Goal: Task Accomplishment & Management: Use online tool/utility

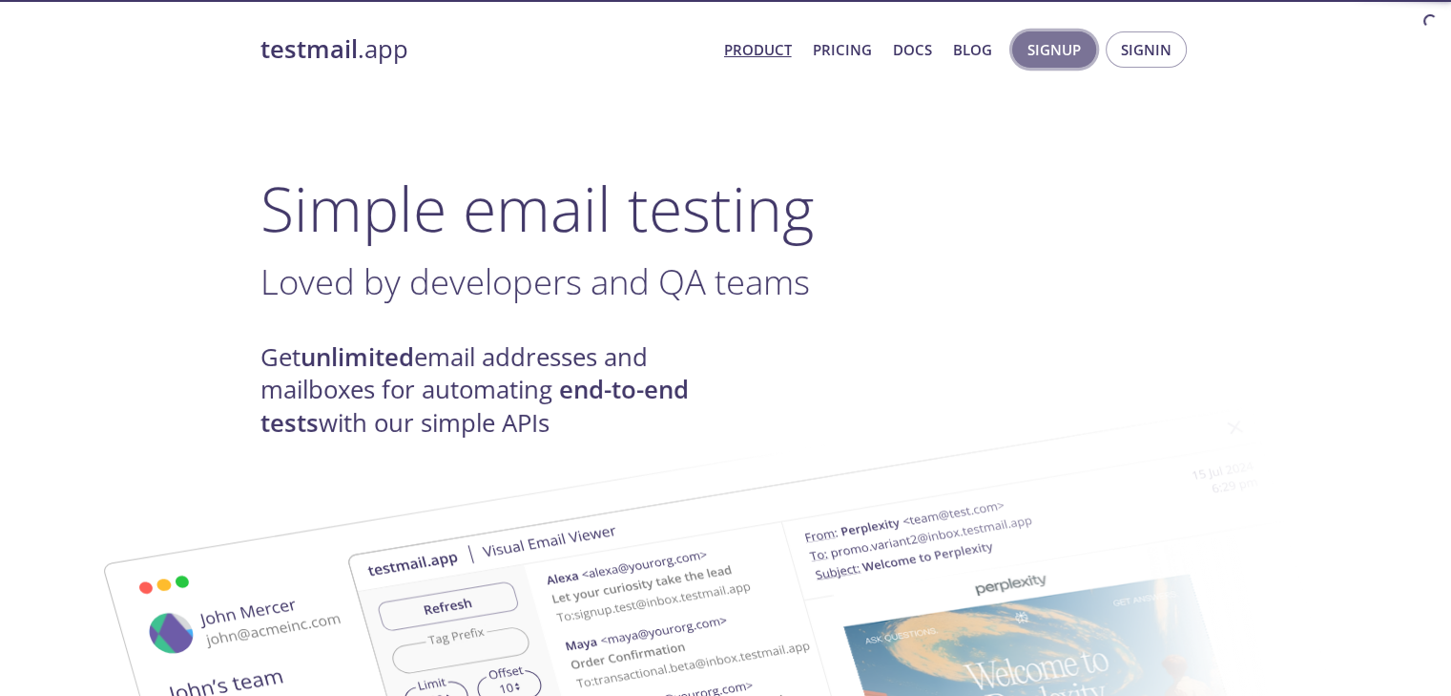
click at [1049, 48] on span "Signup" at bounding box center [1053, 49] width 53 height 25
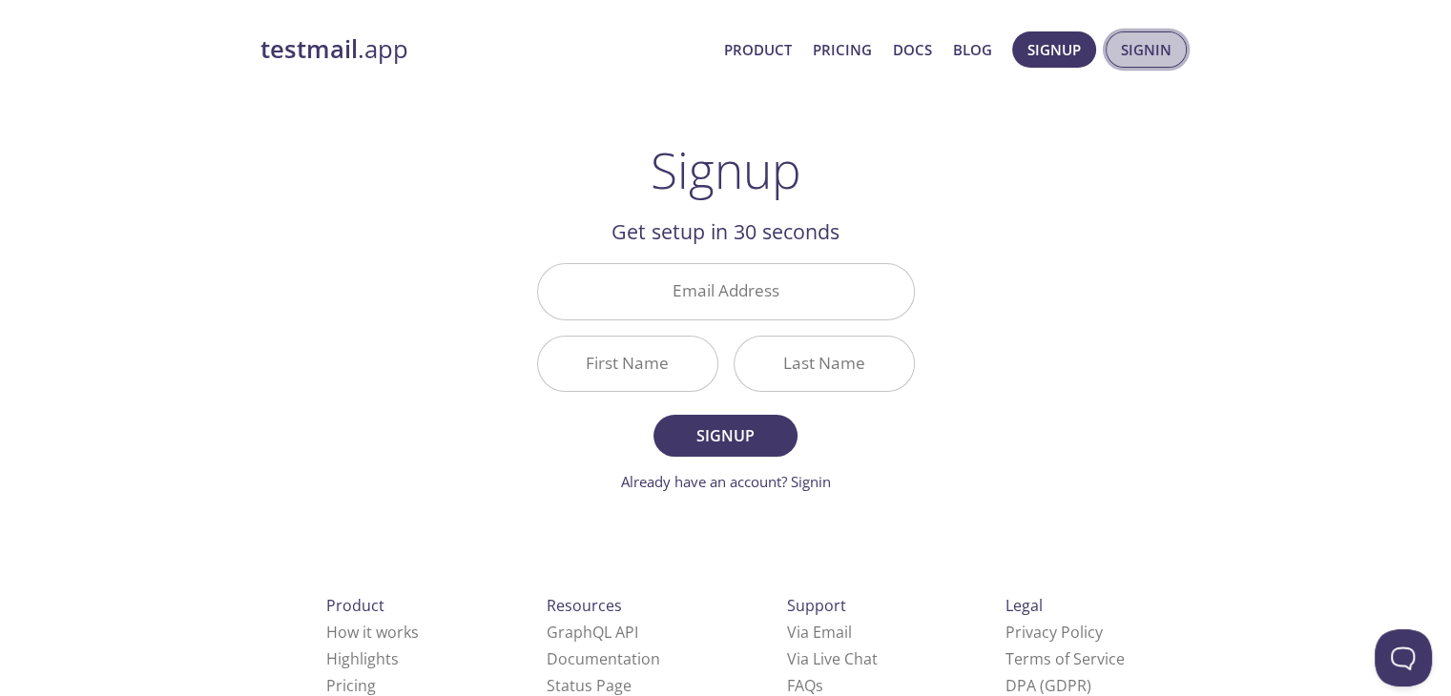
click at [1148, 51] on span "Signin" at bounding box center [1146, 49] width 51 height 25
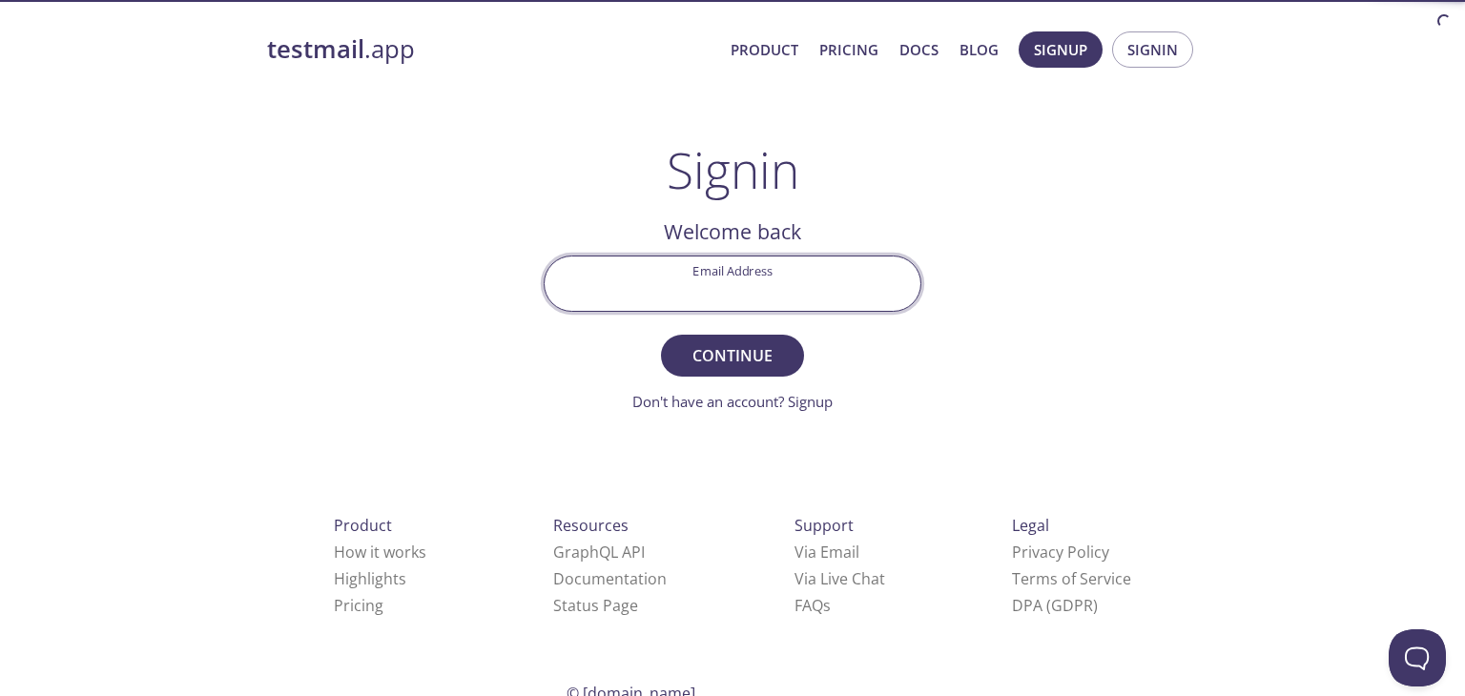
click at [720, 294] on input "Email Address" at bounding box center [733, 284] width 376 height 54
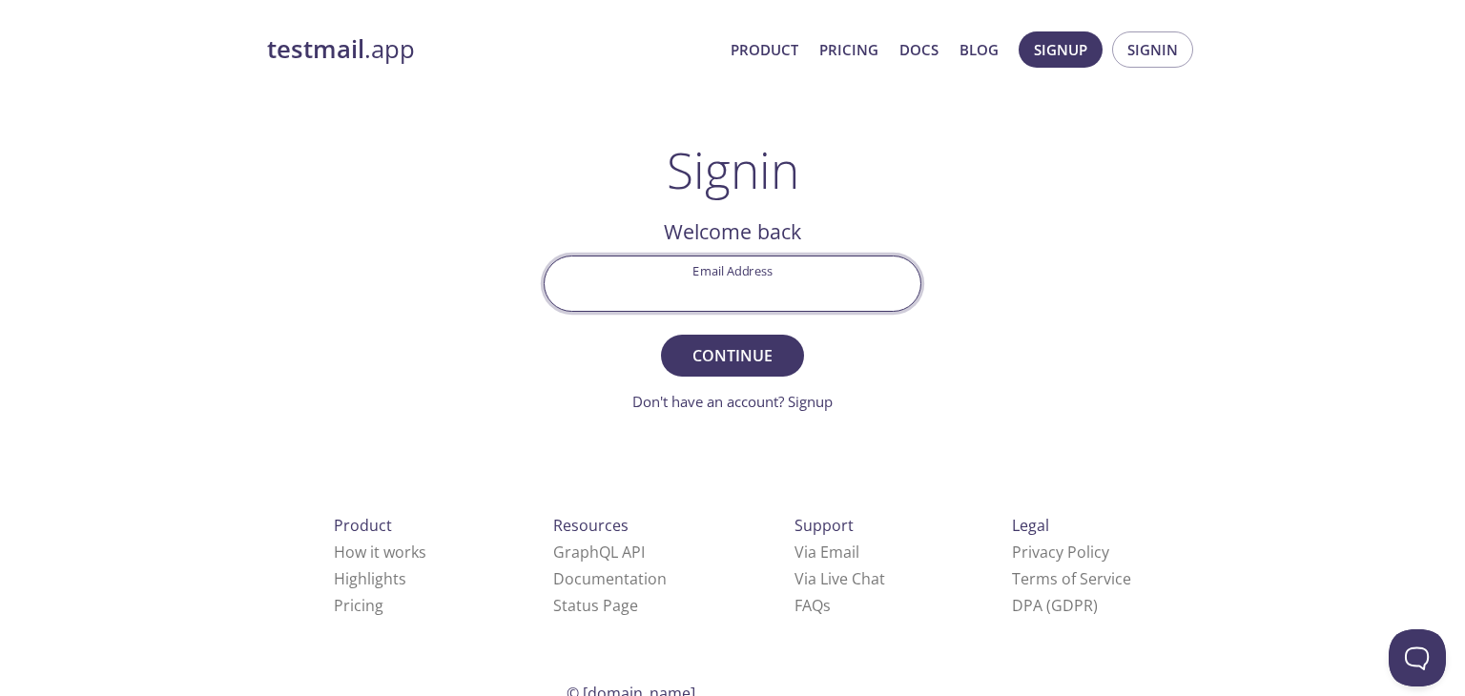
type input "[PERSON_NAME][EMAIL_ADDRESS][DOMAIN_NAME]"
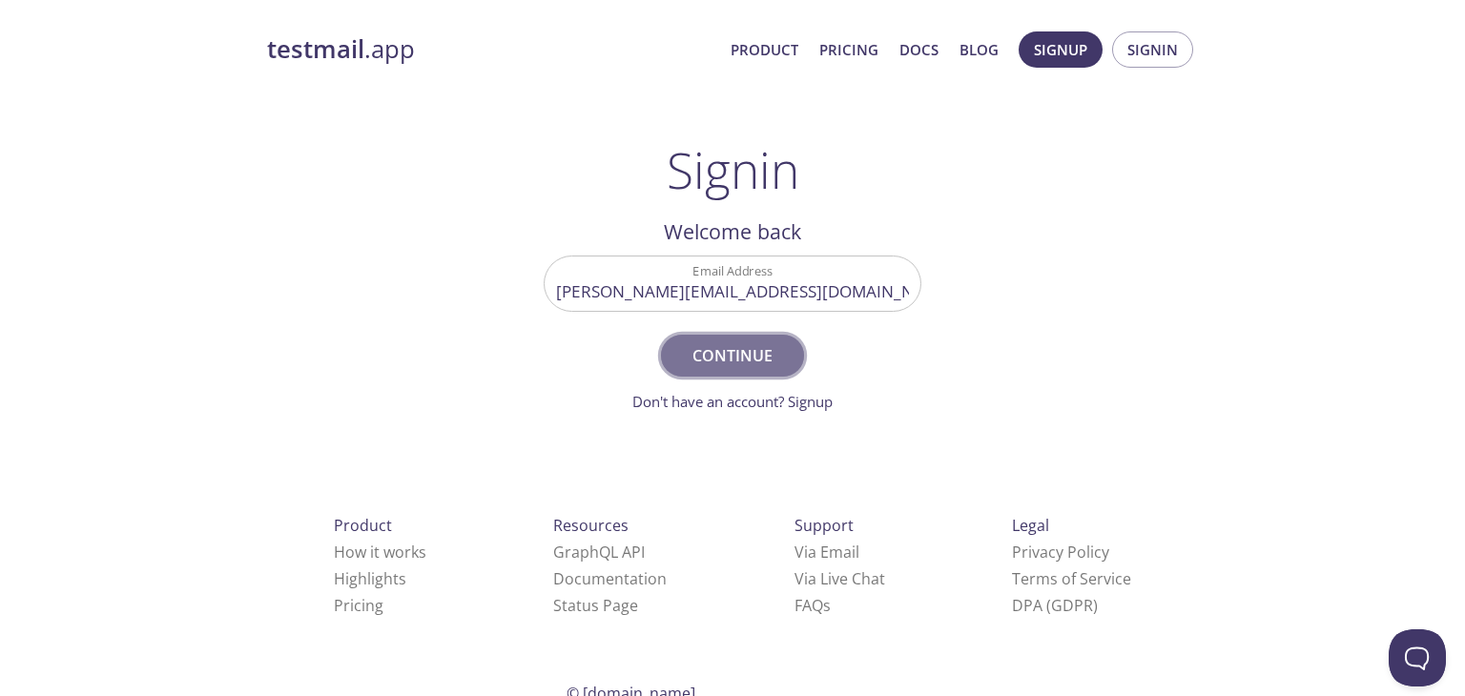
click at [768, 368] on span "Continue" at bounding box center [732, 355] width 101 height 27
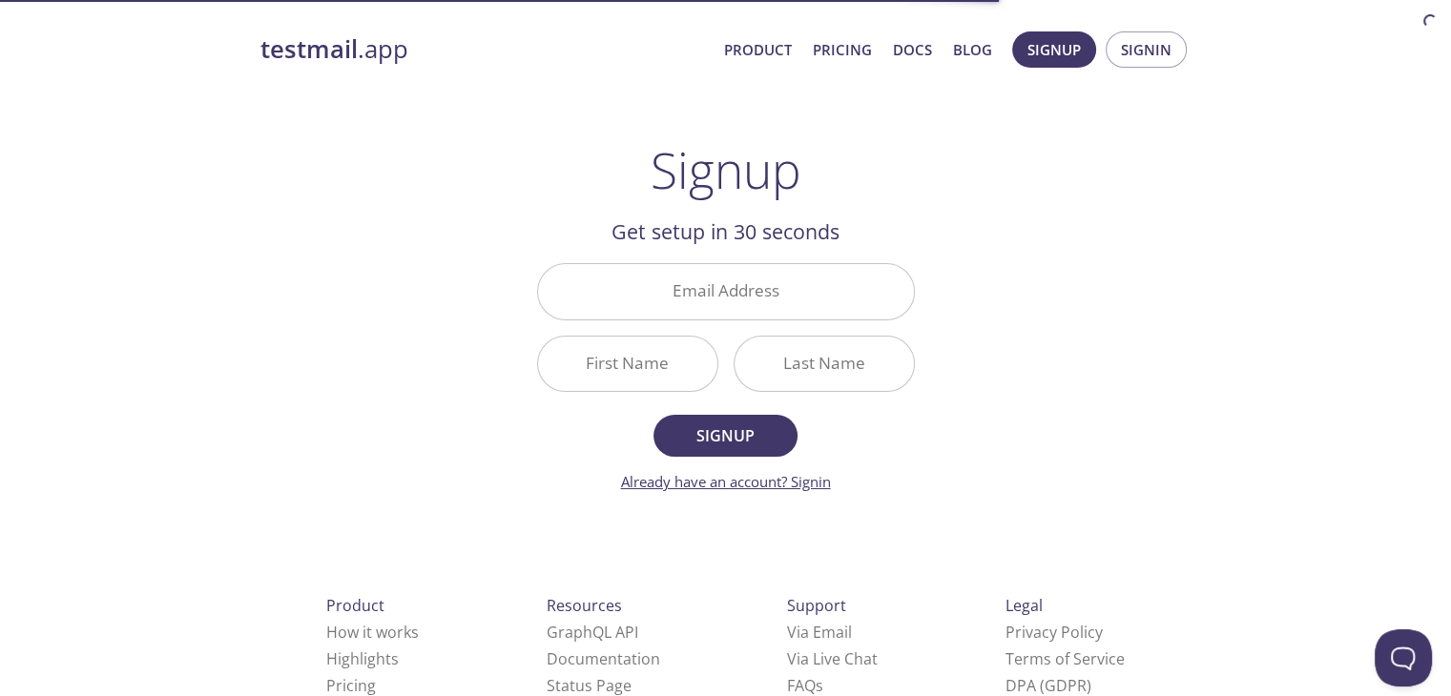
click at [813, 481] on link "Already have an account? Signin" at bounding box center [726, 481] width 210 height 19
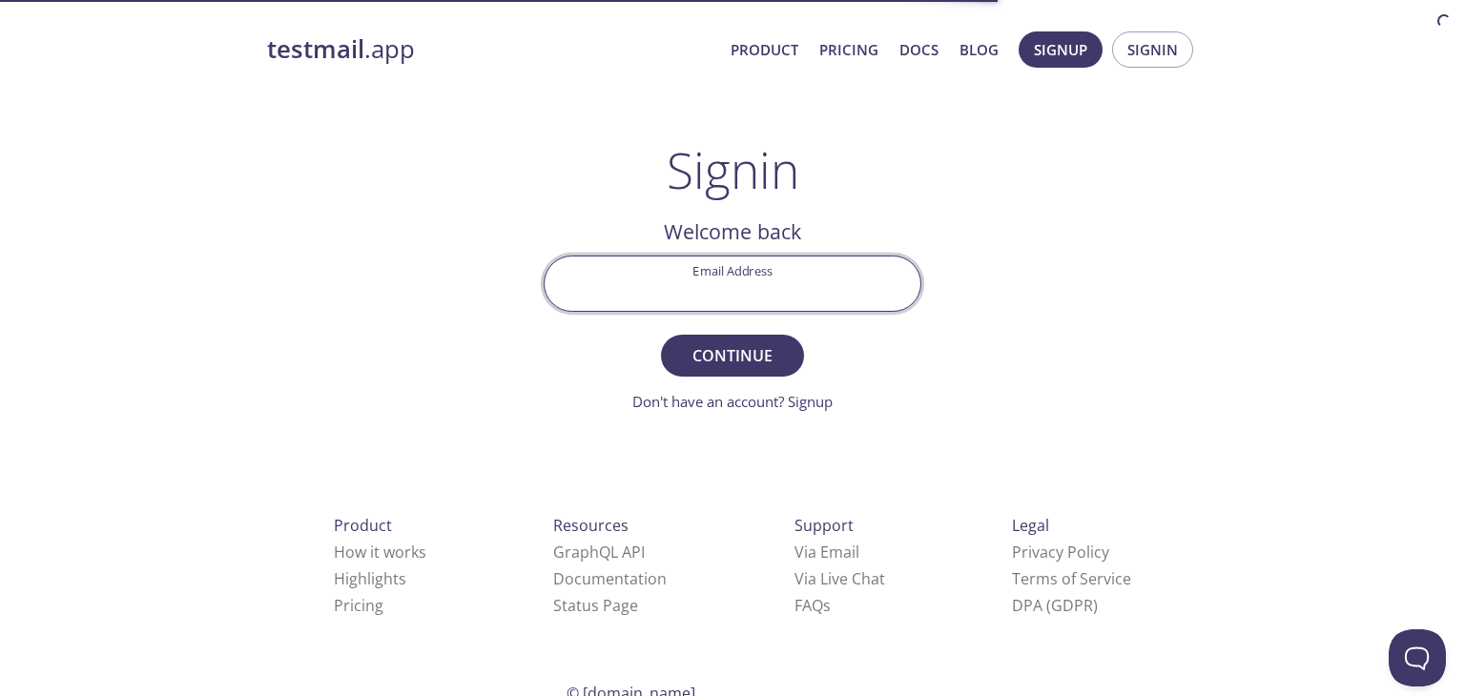
click at [679, 276] on input "Email Address" at bounding box center [733, 284] width 376 height 54
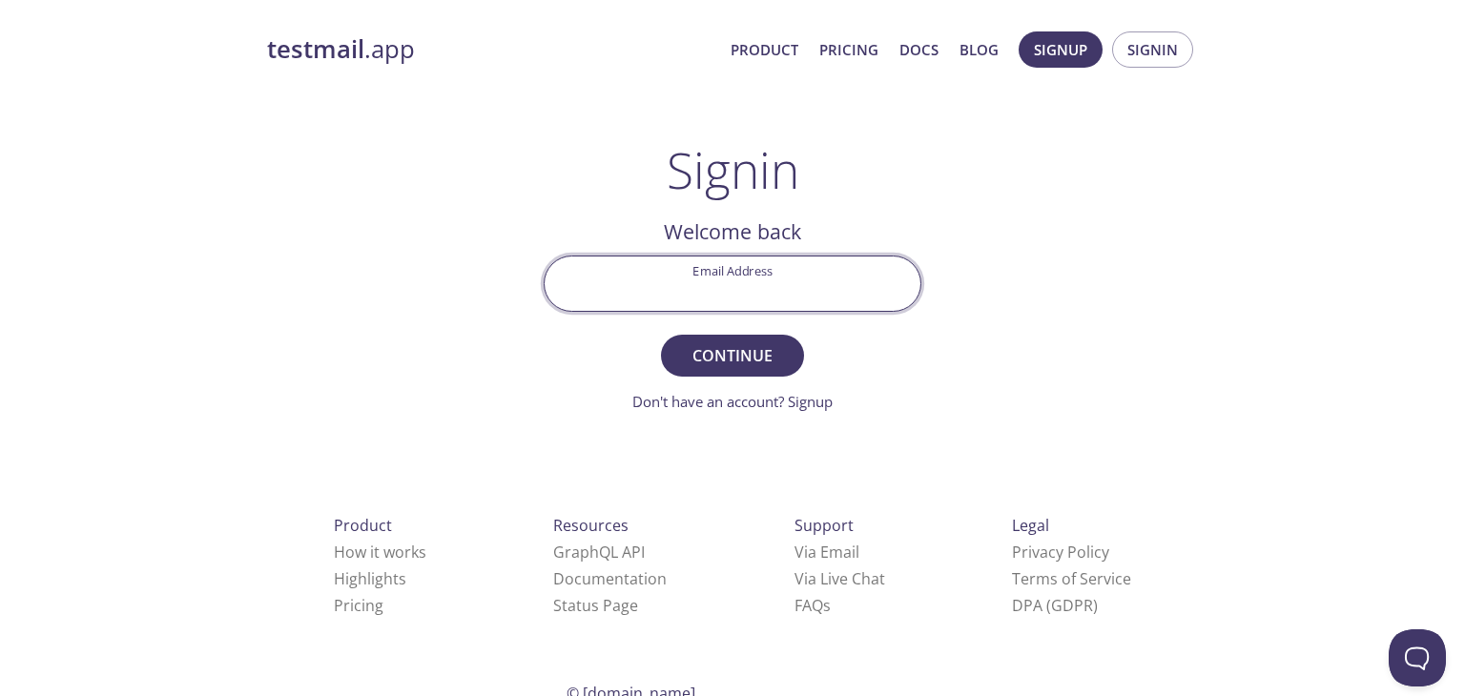
type input "[PERSON_NAME][EMAIL_ADDRESS][DOMAIN_NAME]"
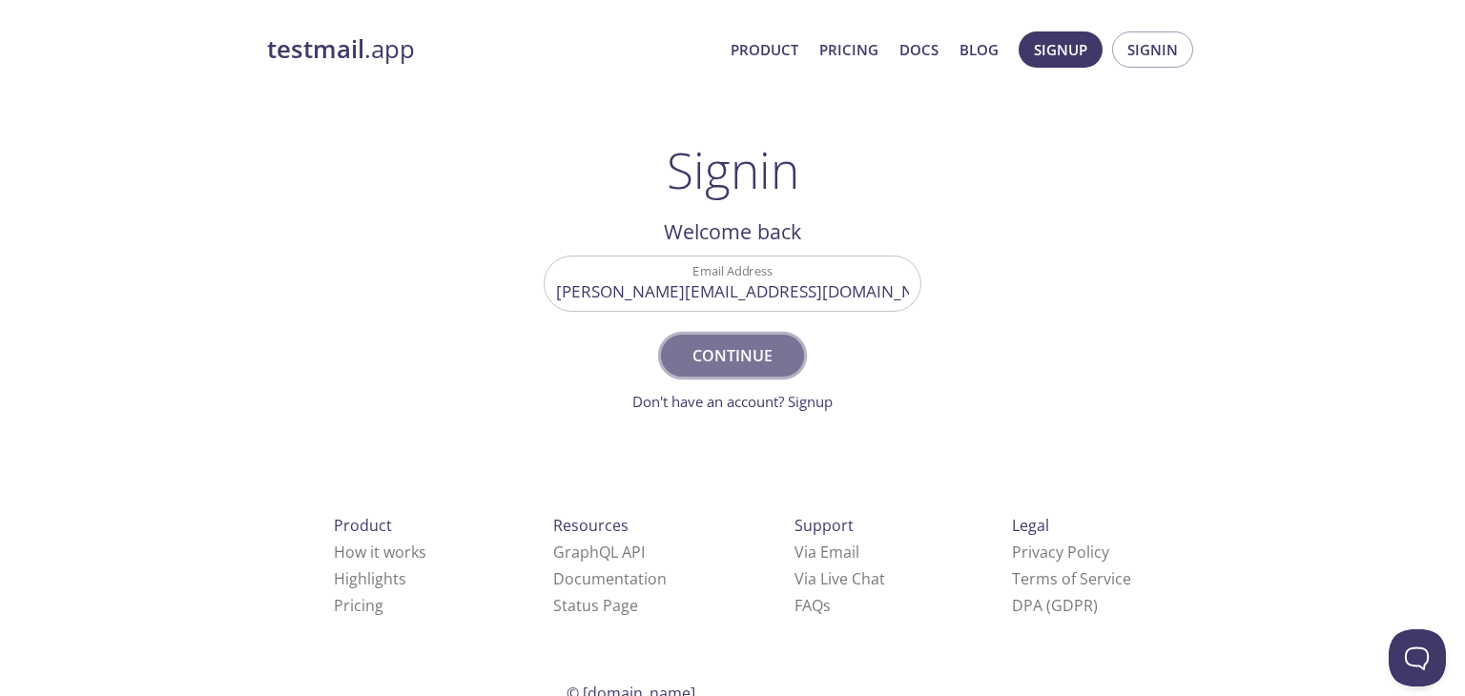
click at [716, 367] on span "Continue" at bounding box center [732, 355] width 101 height 27
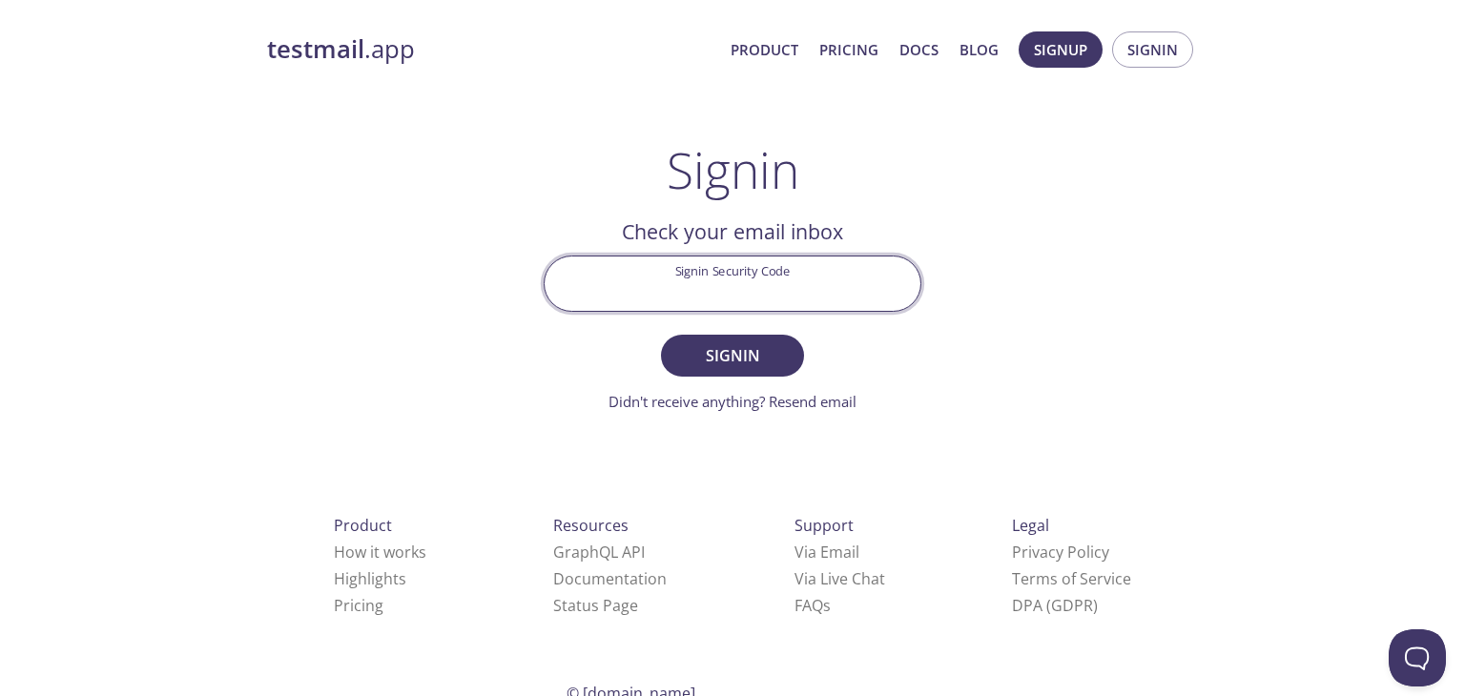
click at [655, 287] on input "Signin Security Code" at bounding box center [733, 284] width 376 height 54
type input "G61G3WZ"
click at [661, 335] on button "Signin" at bounding box center [732, 356] width 143 height 42
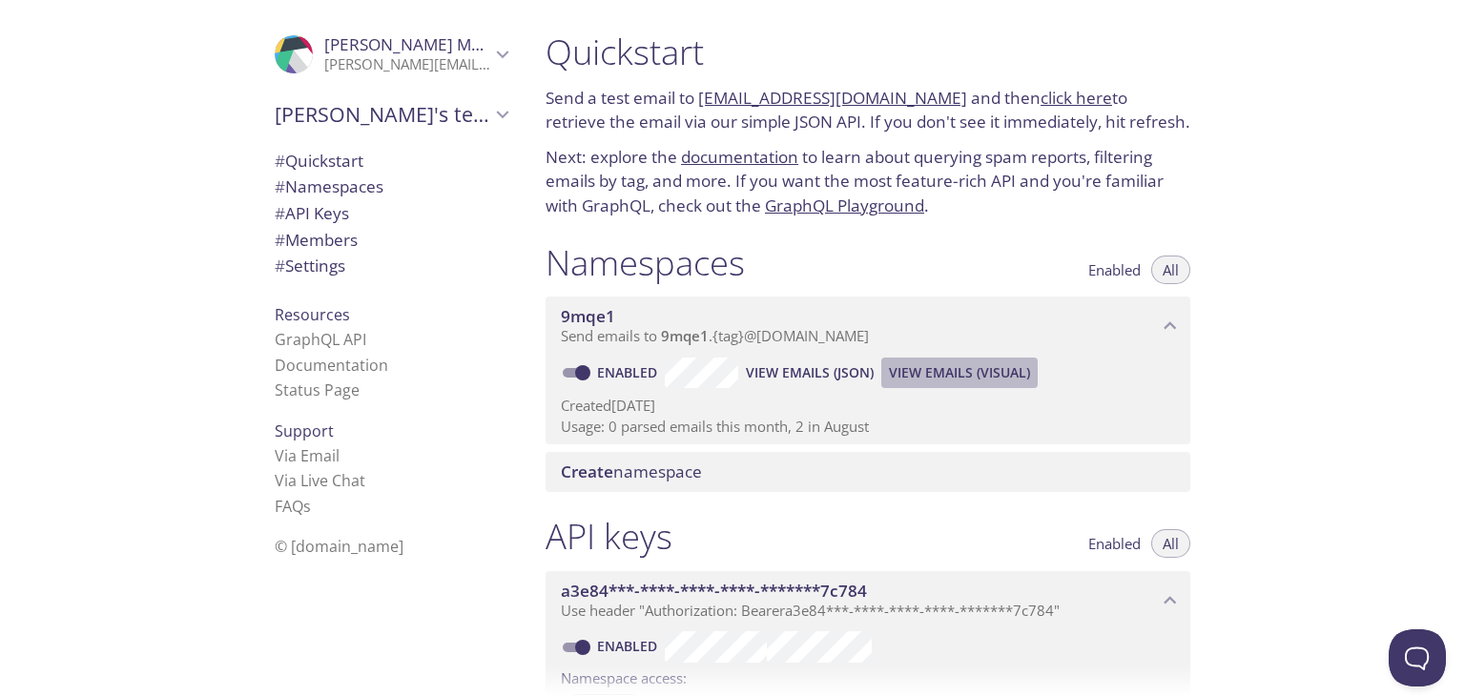
click at [977, 365] on span "View Emails (Visual)" at bounding box center [959, 372] width 141 height 23
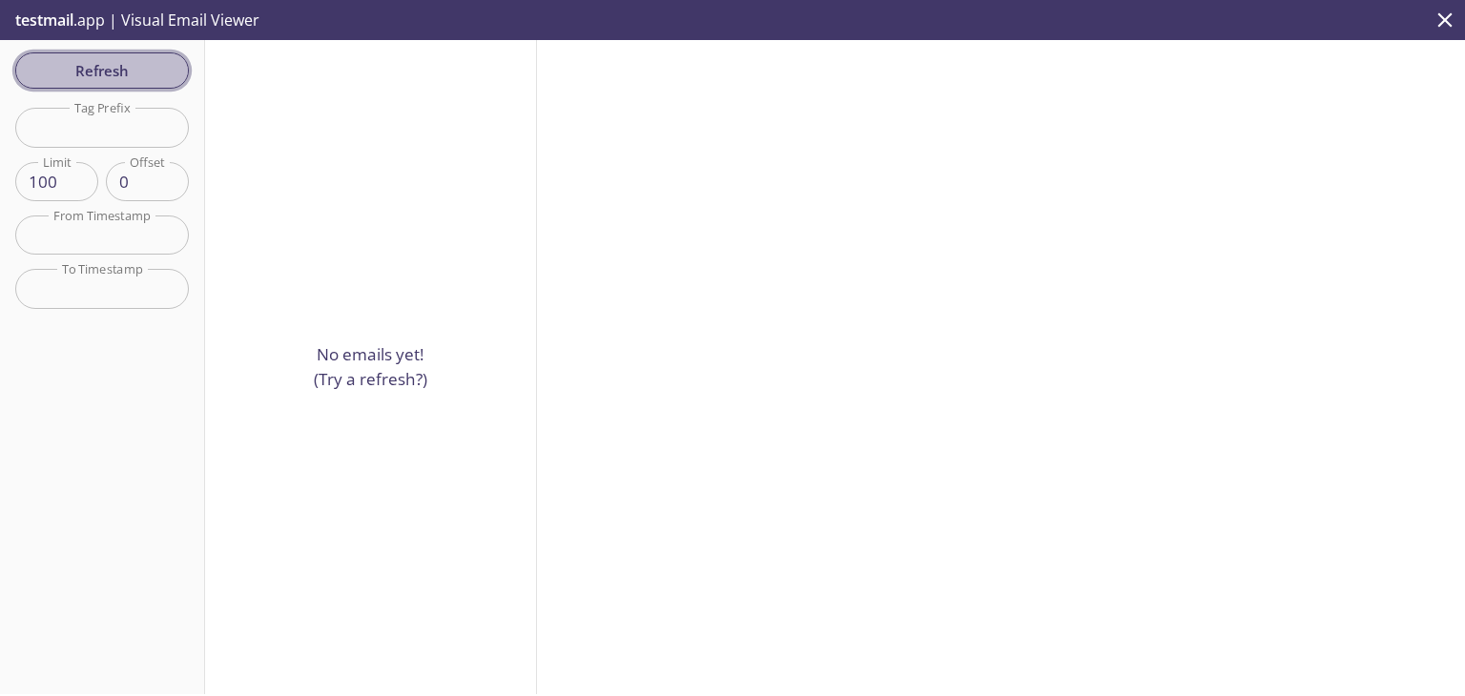
click at [102, 72] on span "Refresh" at bounding box center [102, 70] width 143 height 25
click at [102, 72] on div "Refresh Filters Tag Prefix Tag Prefix Limit 100 Limit Offset 0 Offset From Time…" at bounding box center [102, 367] width 205 height 654
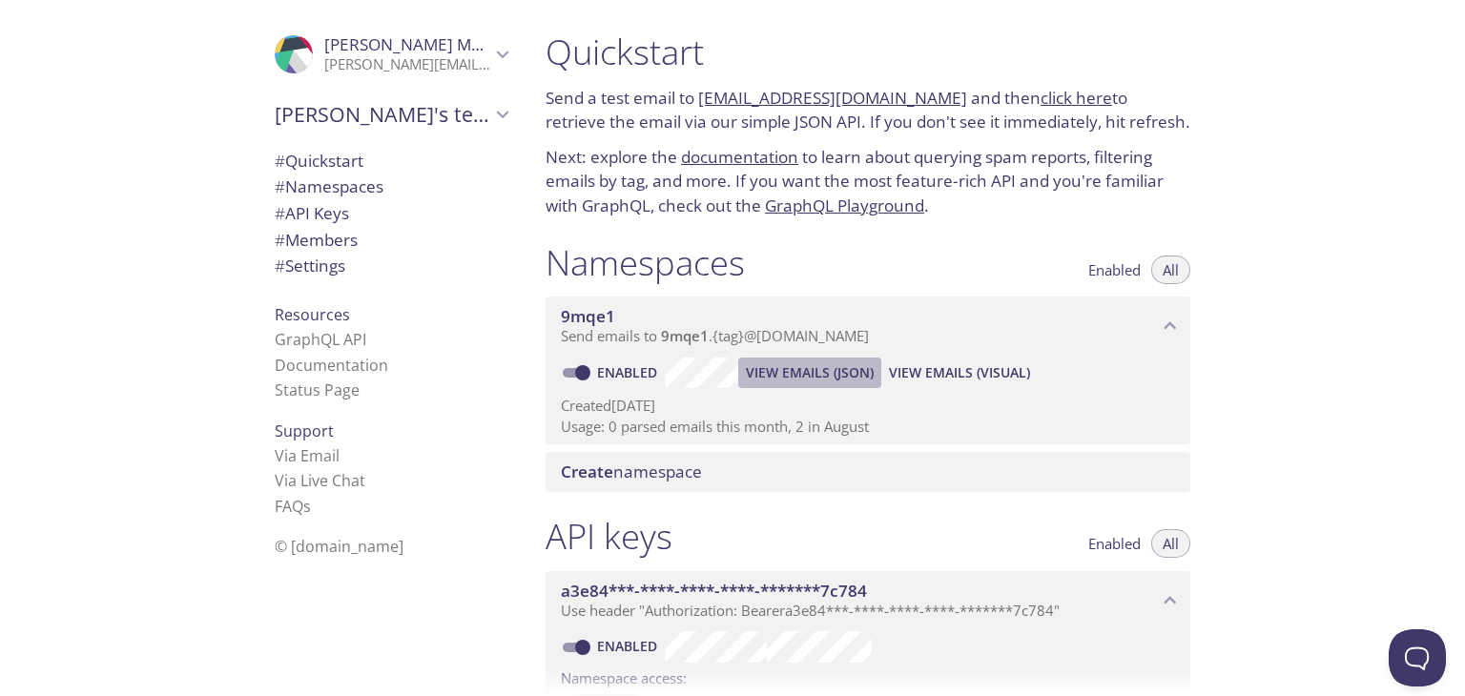
click at [755, 371] on span "View Emails (JSON)" at bounding box center [810, 372] width 128 height 23
click at [1044, 93] on link "click here" at bounding box center [1076, 98] width 72 height 22
drag, startPoint x: 698, startPoint y: 96, endPoint x: 940, endPoint y: 99, distance: 242.2
click at [940, 99] on p "Send a test email to 9mqe1.test@inbox.testmail.app and then click here to retri…" at bounding box center [867, 110] width 645 height 49
copy link "9mqe1.test@inbox.testmail.app"
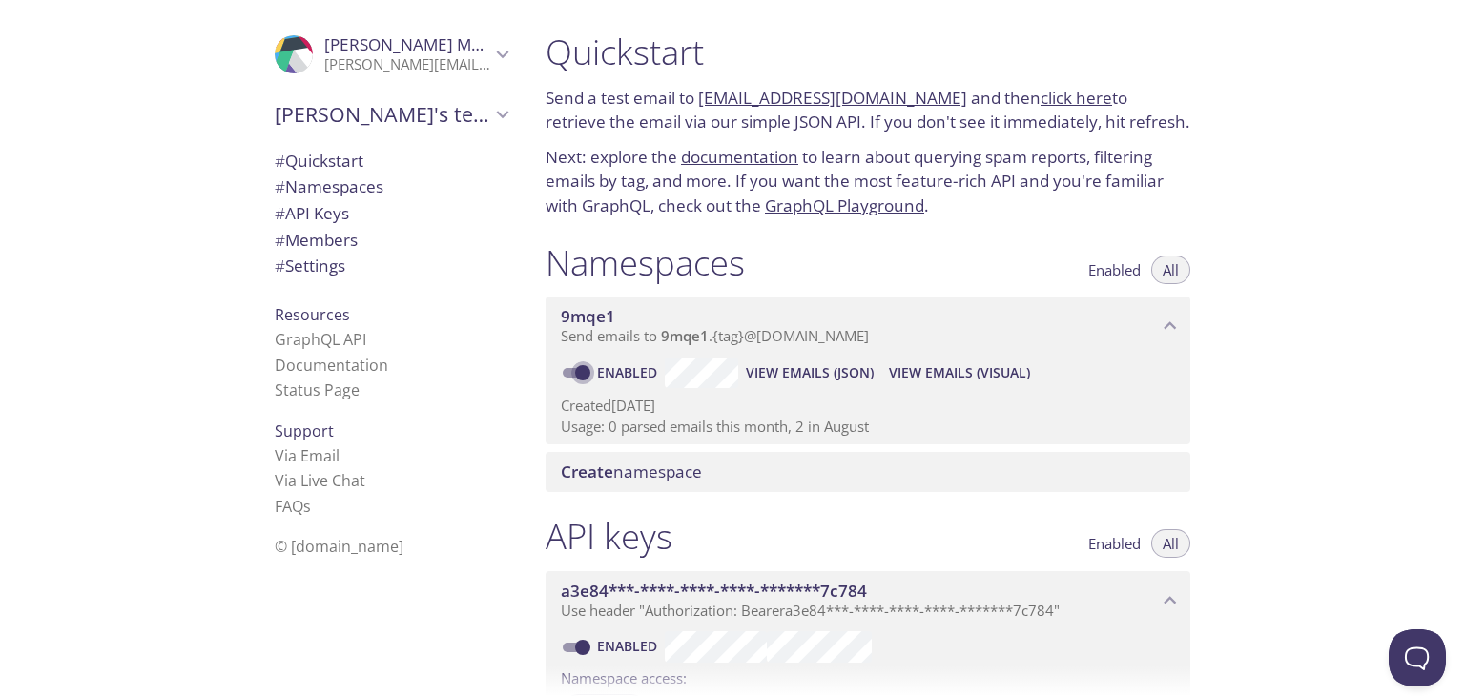
click at [570, 367] on input "Enabled" at bounding box center [582, 372] width 69 height 23
click at [570, 368] on span at bounding box center [575, 373] width 25 height 10
click at [570, 367] on input "Disabled" at bounding box center [567, 372] width 69 height 23
checkbox input "true"
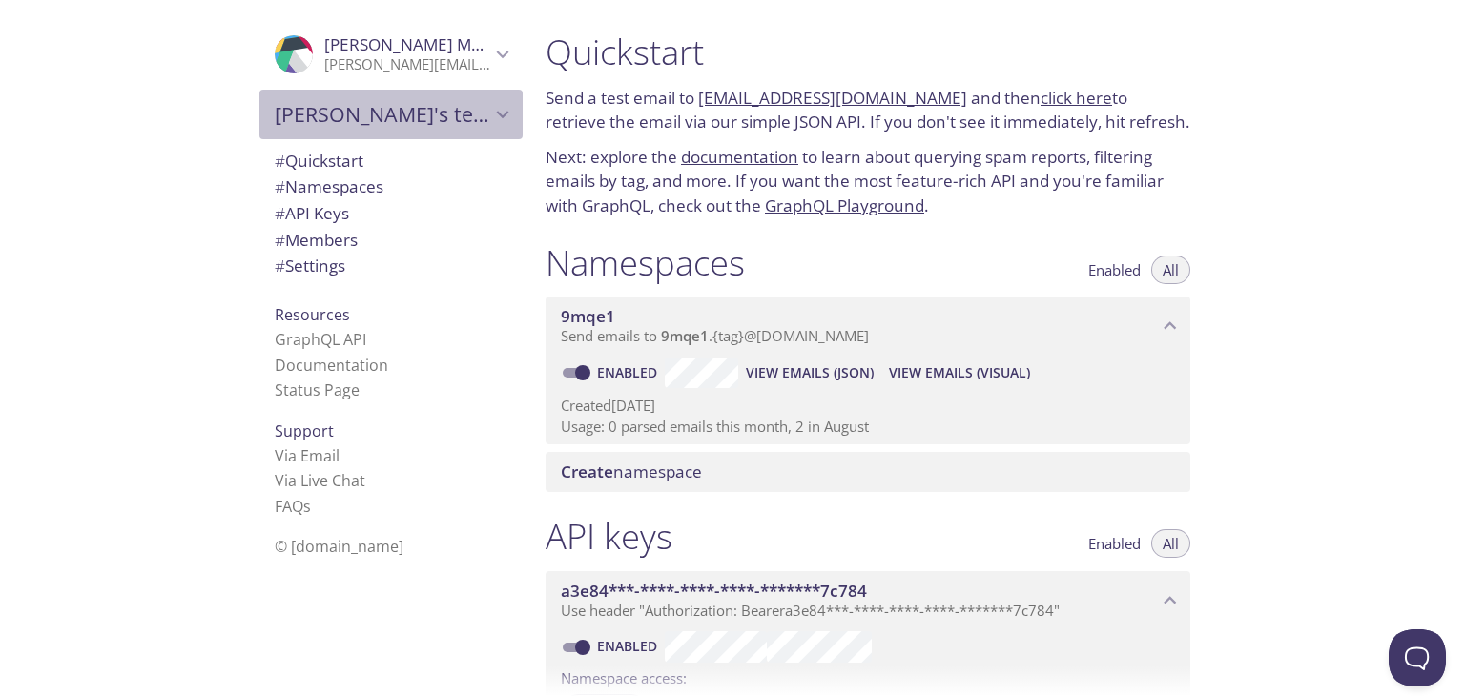
click at [364, 124] on span "SHASHIKANT's team" at bounding box center [383, 114] width 216 height 27
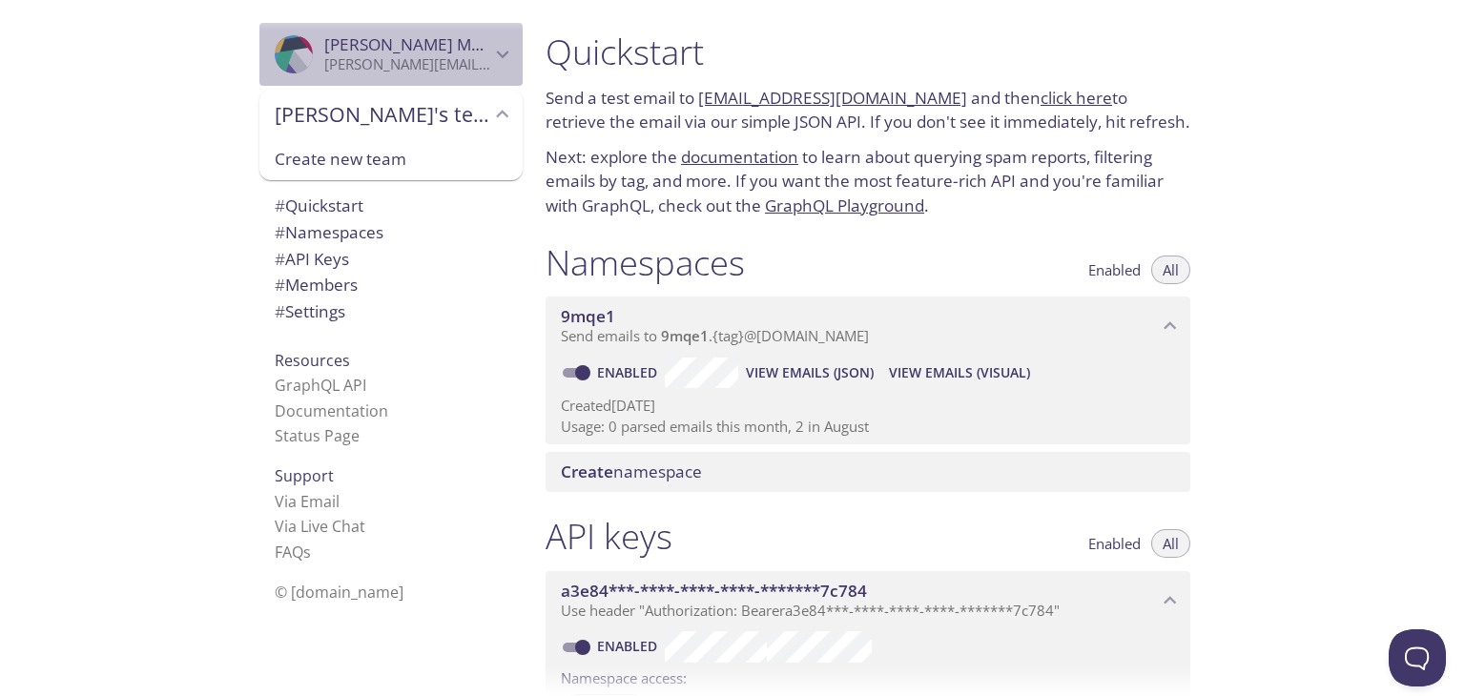
click at [490, 47] on icon "SHASHIKANT MANE" at bounding box center [502, 54] width 25 height 25
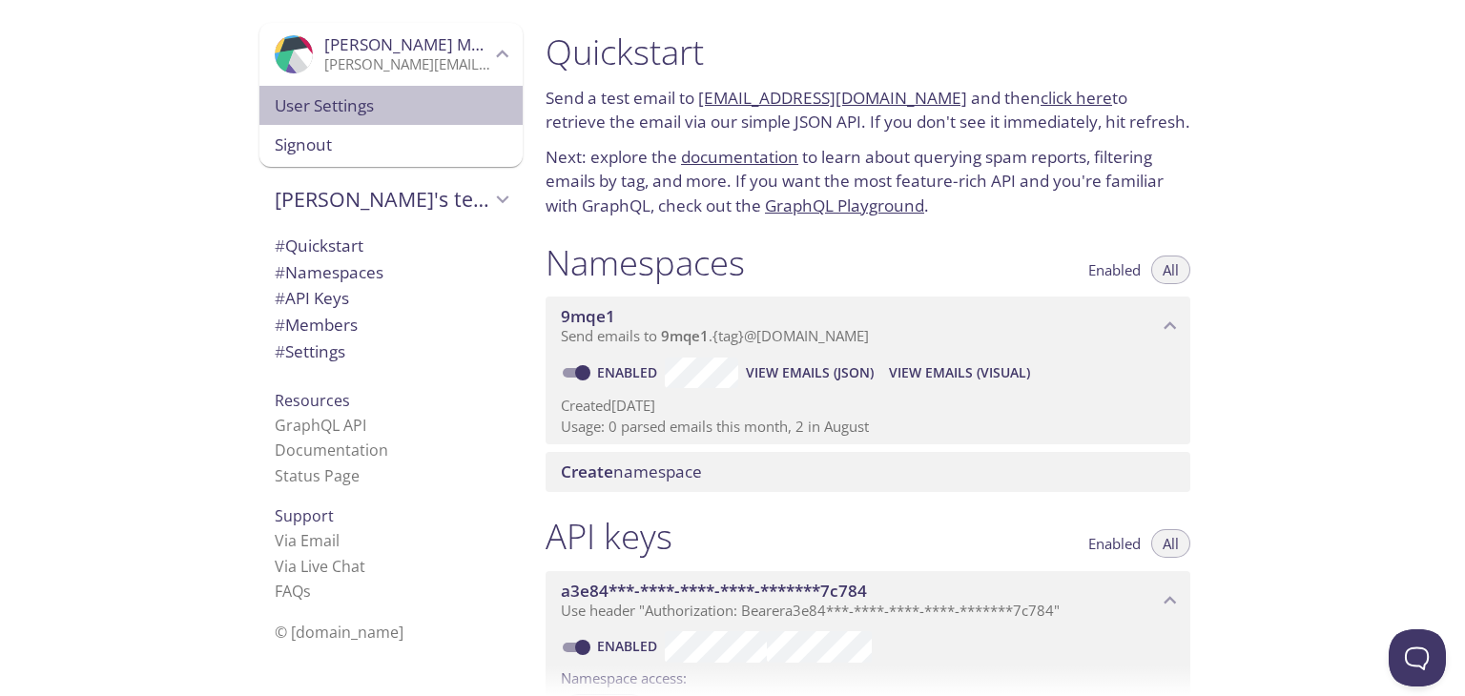
click at [405, 100] on span "User Settings" at bounding box center [391, 105] width 233 height 25
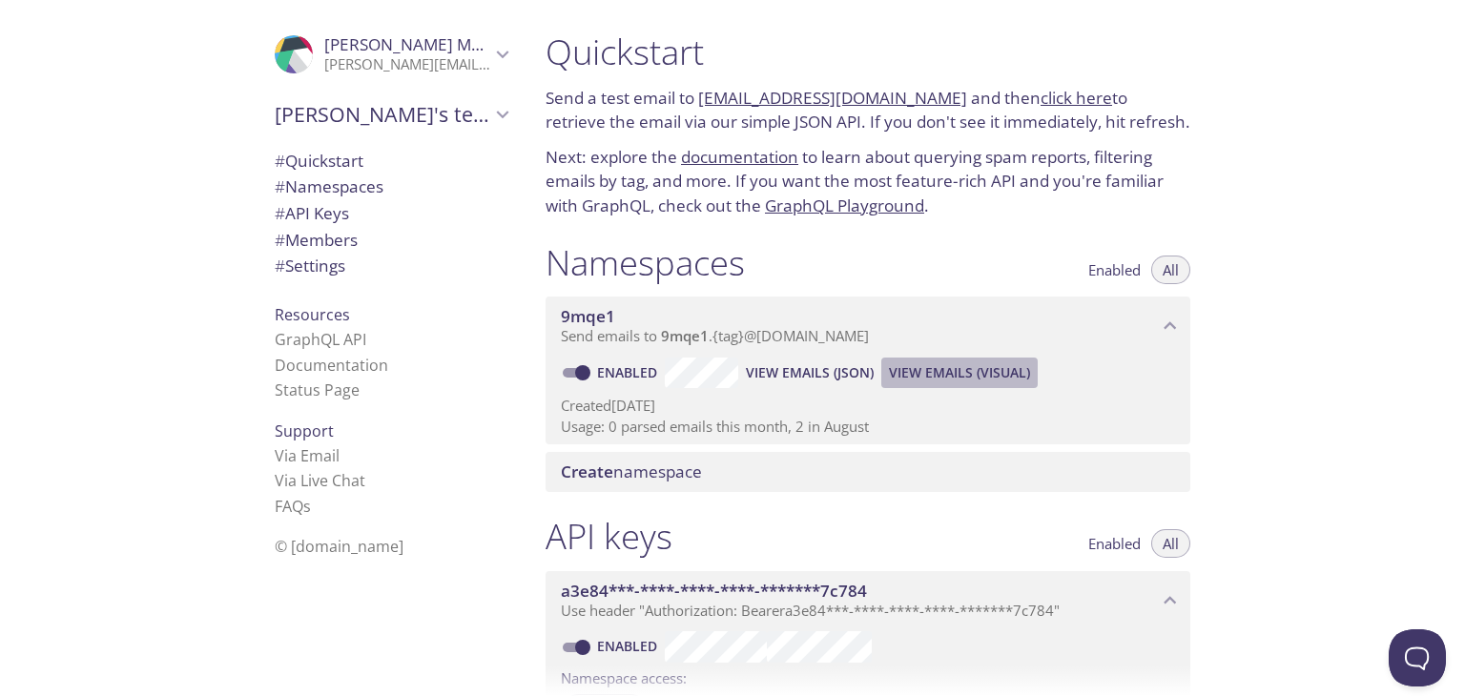
click at [941, 379] on span "View Emails (Visual)" at bounding box center [959, 372] width 141 height 23
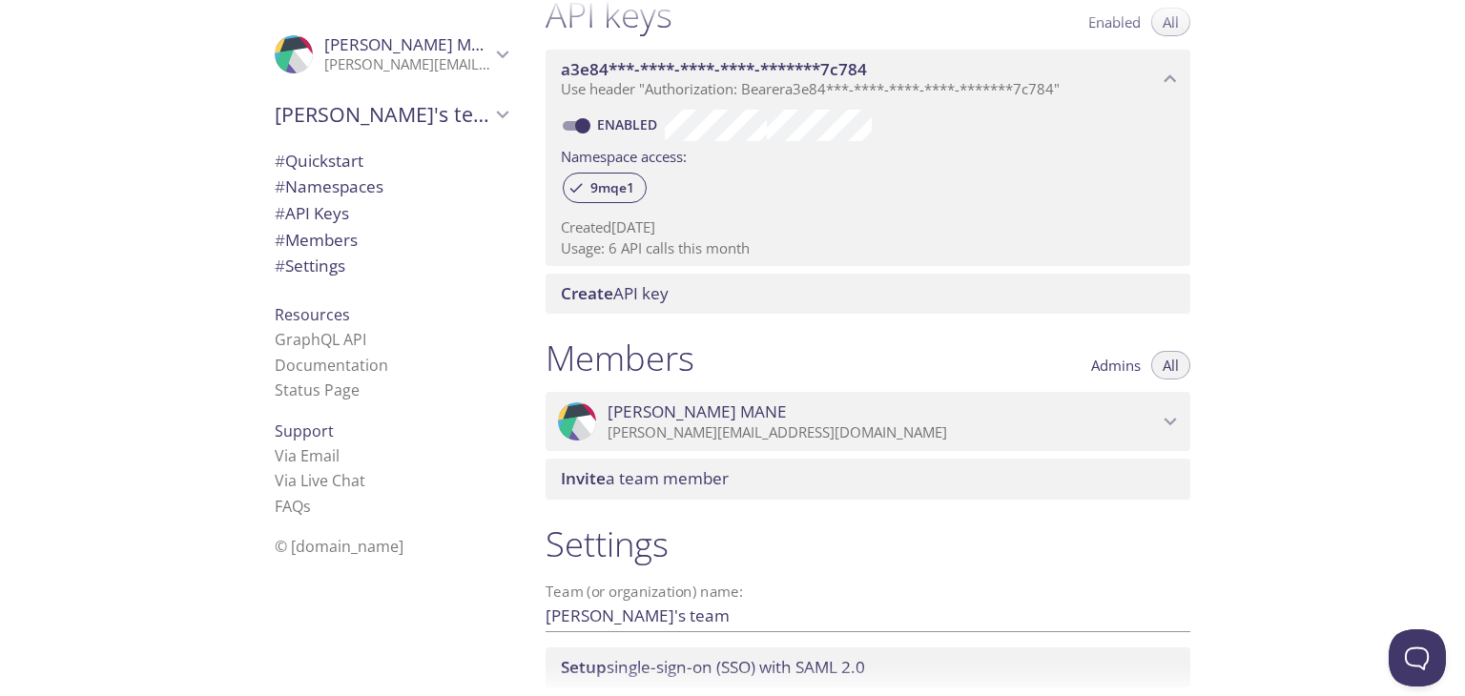
scroll to position [660, 0]
